Goal: Task Accomplishment & Management: Manage account settings

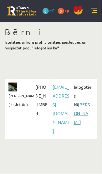
click at [81, 106] on link "[PERSON_NAME]" at bounding box center [82, 113] width 16 height 23
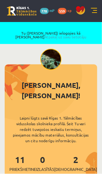
click at [95, 9] on link at bounding box center [94, 11] width 6 height 6
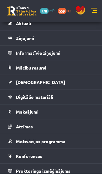
scroll to position [125, 0]
